Goal: Task Accomplishment & Management: Use online tool/utility

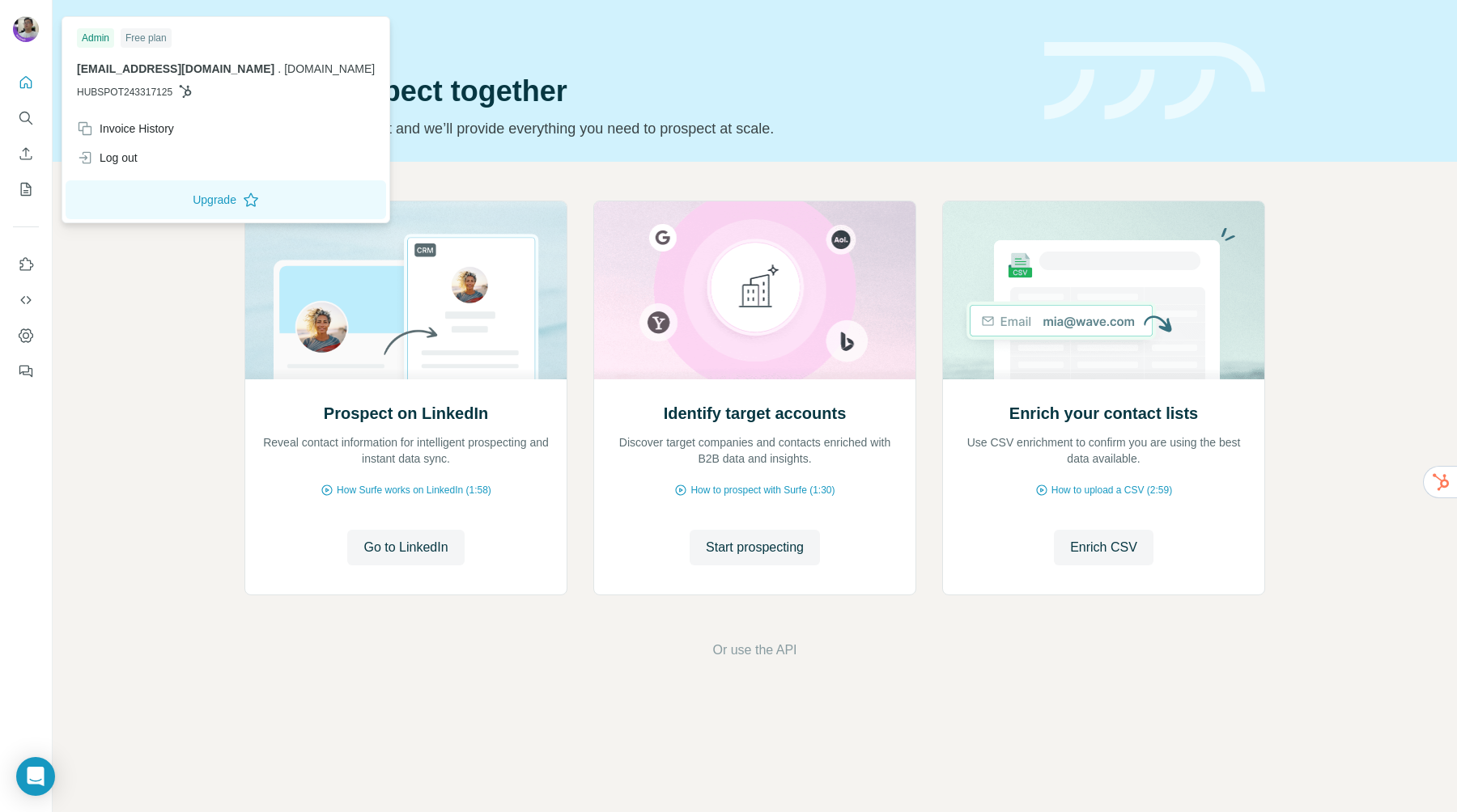
click at [163, 75] on span "[EMAIL_ADDRESS][DOMAIN_NAME]" at bounding box center [176, 69] width 198 height 13
click at [135, 164] on div "Log out" at bounding box center [107, 158] width 61 height 16
click at [101, 162] on div "Log out" at bounding box center [107, 158] width 61 height 16
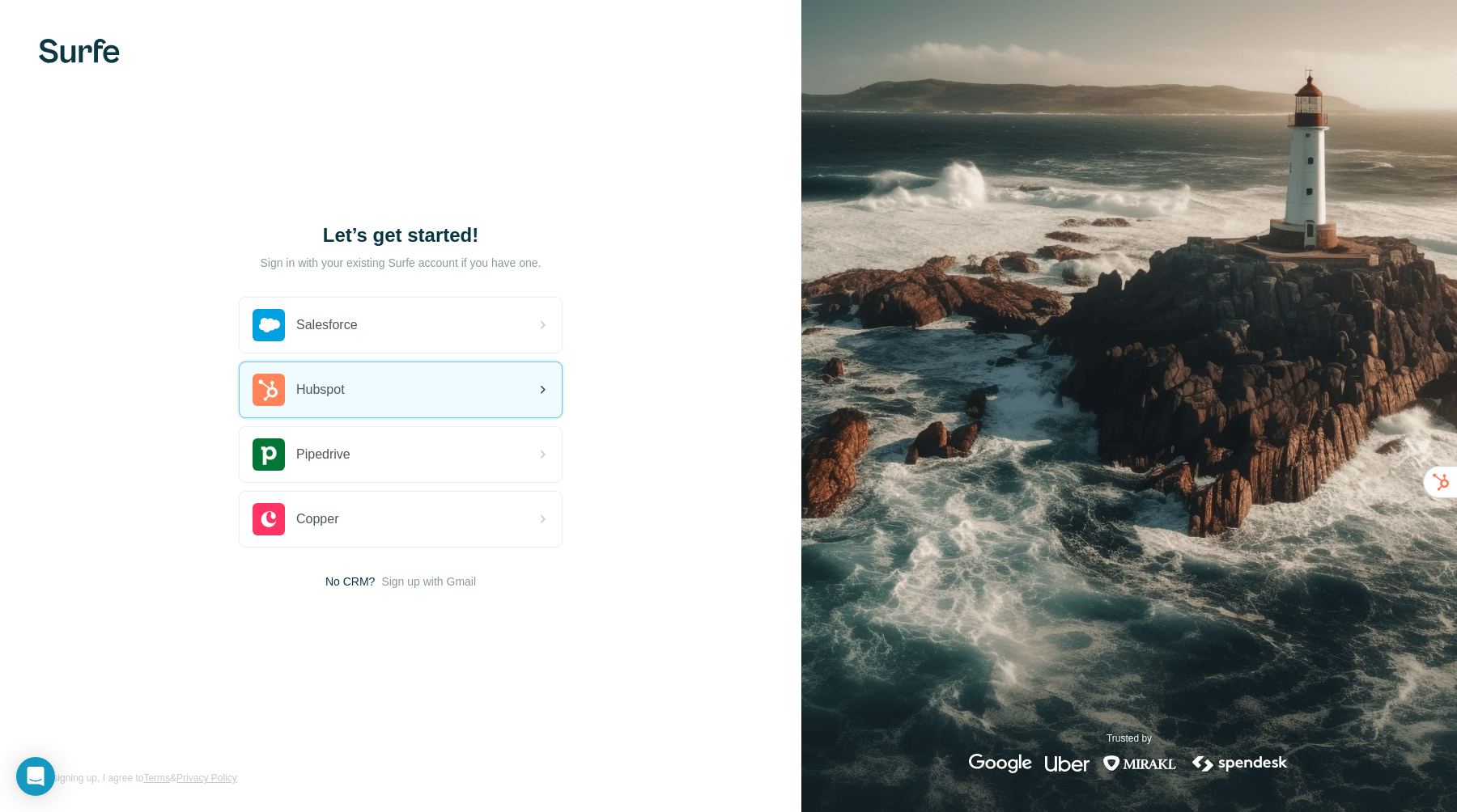
click at [450, 410] on div "Hubspot" at bounding box center [400, 390] width 322 height 55
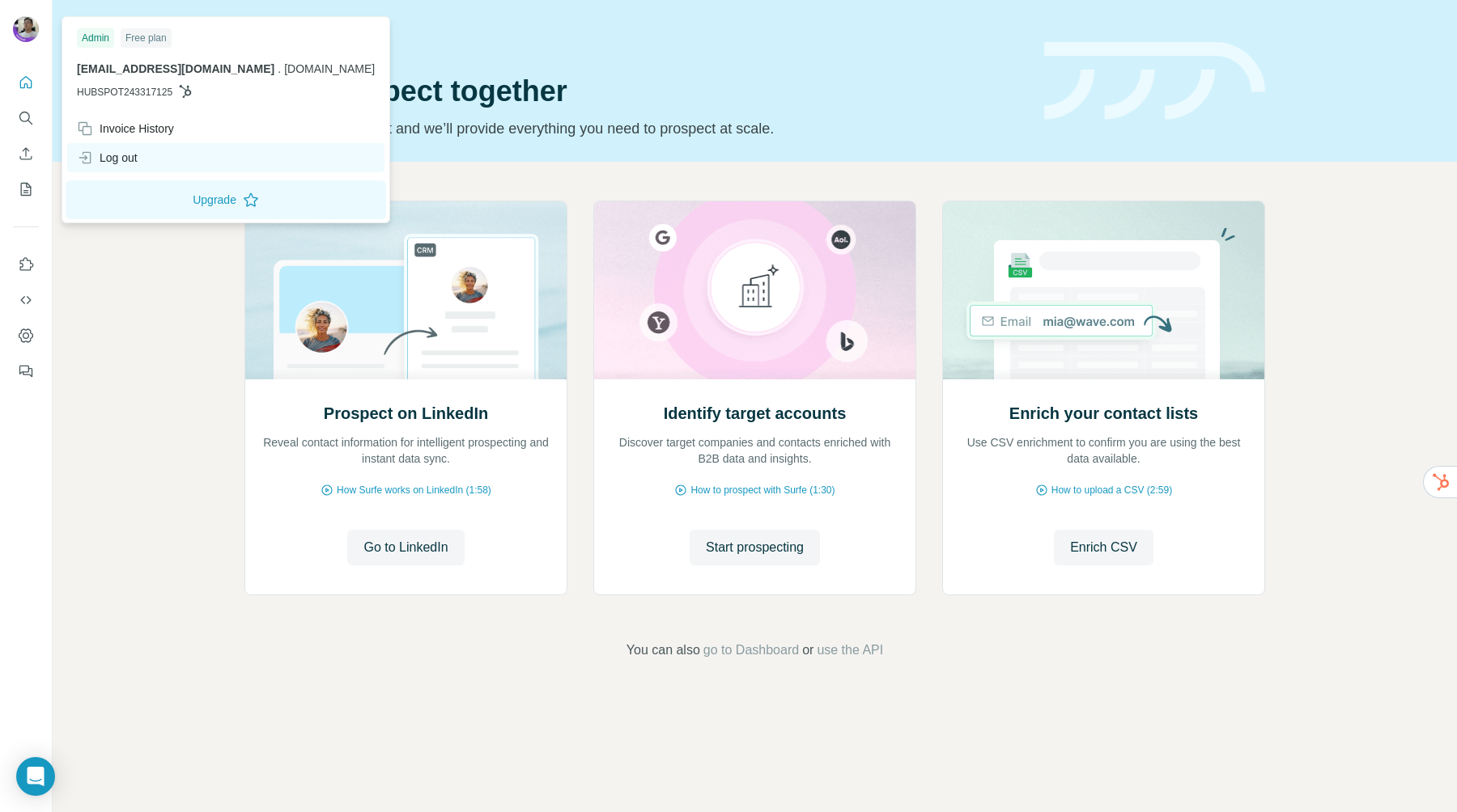
click at [116, 152] on div "Log out" at bounding box center [107, 158] width 61 height 16
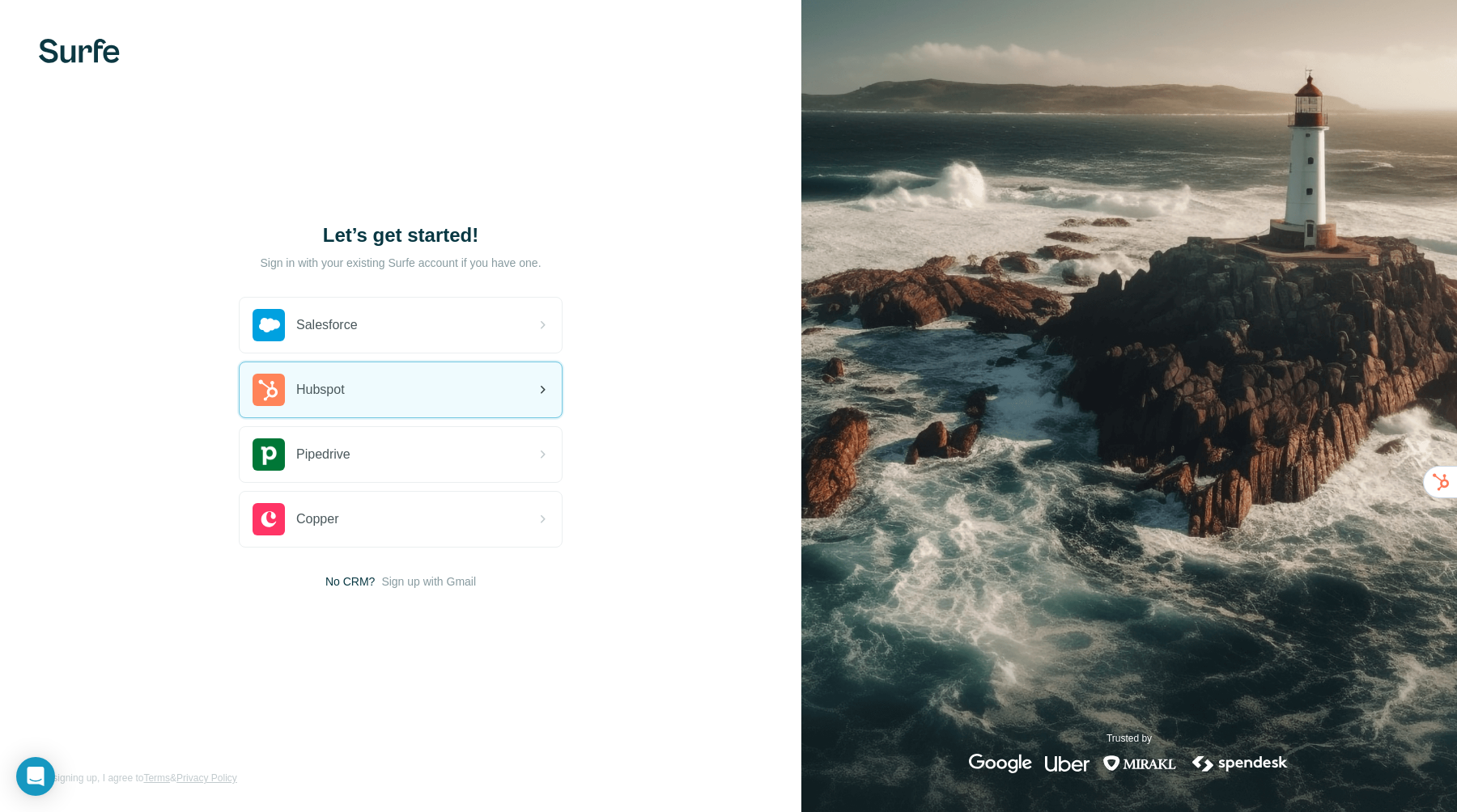
click at [460, 378] on div "Hubspot" at bounding box center [400, 390] width 322 height 55
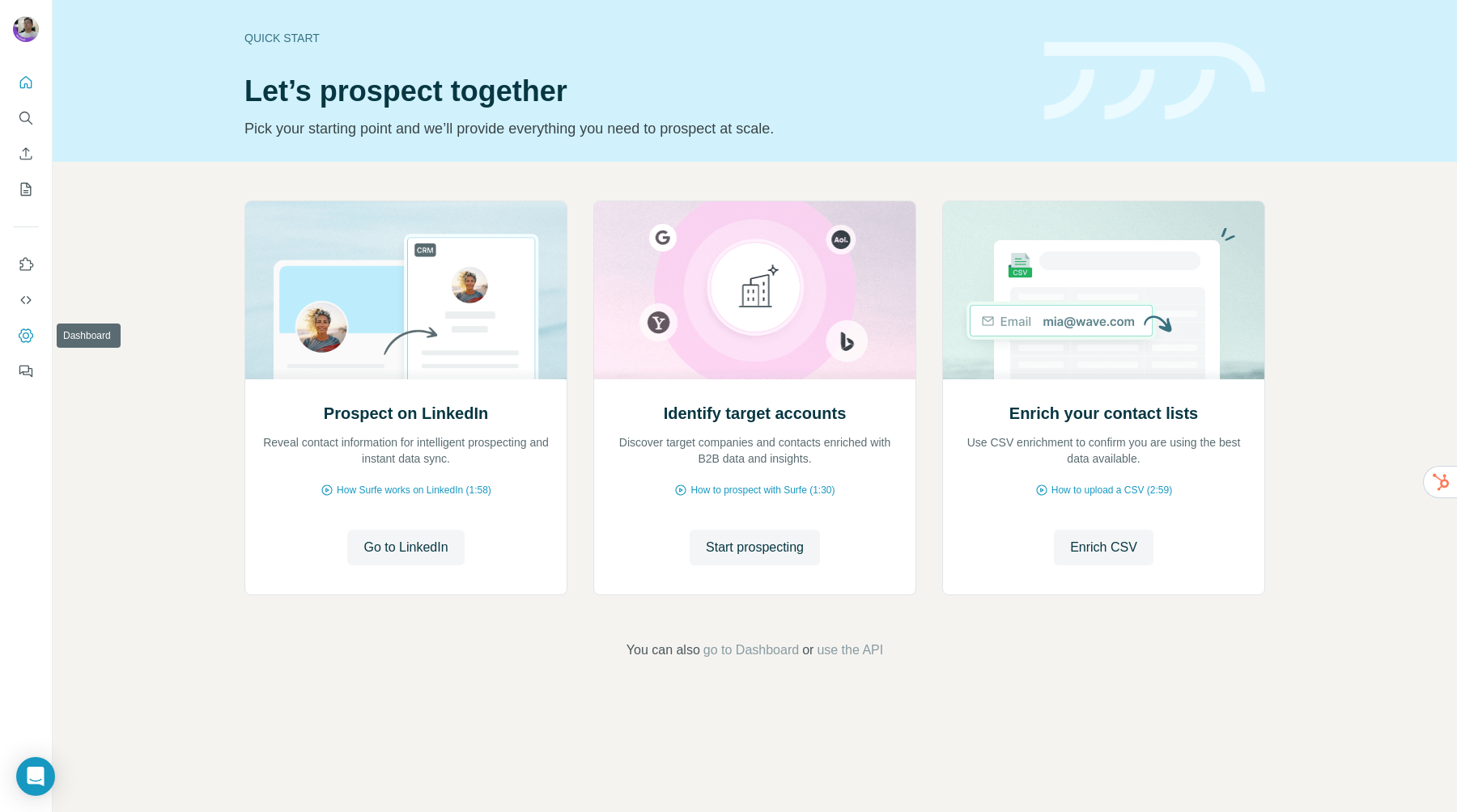
click at [31, 333] on icon "Dashboard" at bounding box center [26, 335] width 14 height 14
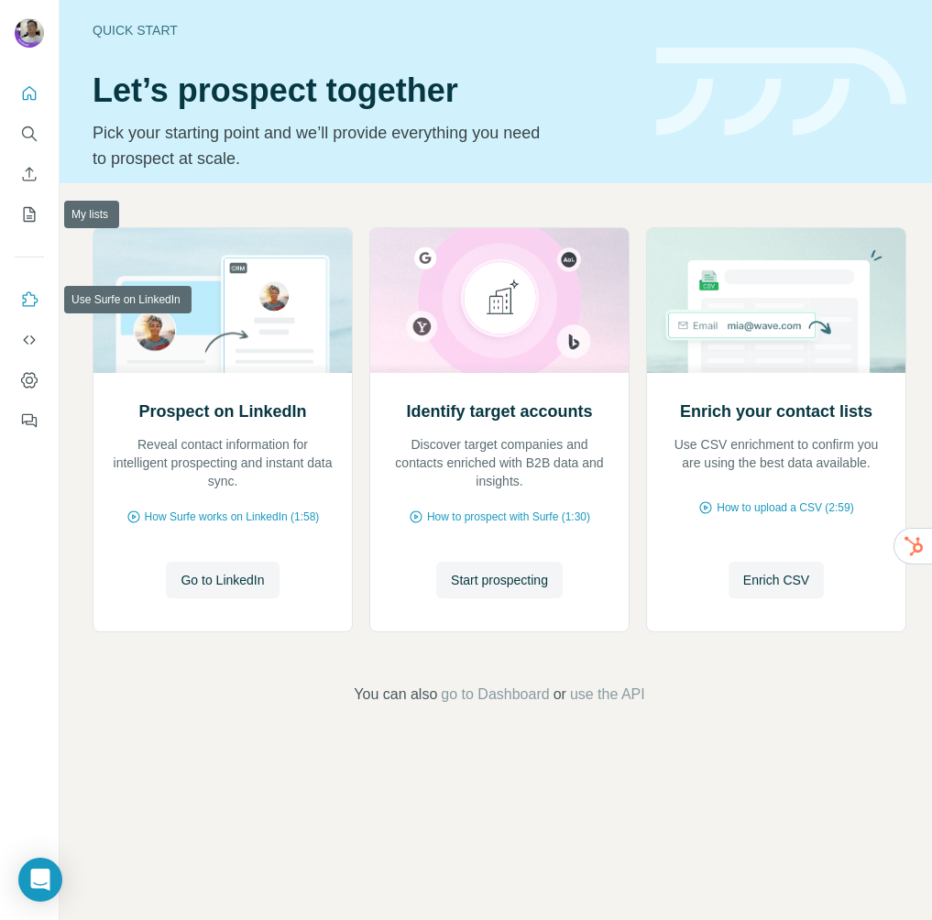
click at [15, 289] on button "Use Surfe on LinkedIn" at bounding box center [29, 299] width 29 height 33
